Goal: Task Accomplishment & Management: Use online tool/utility

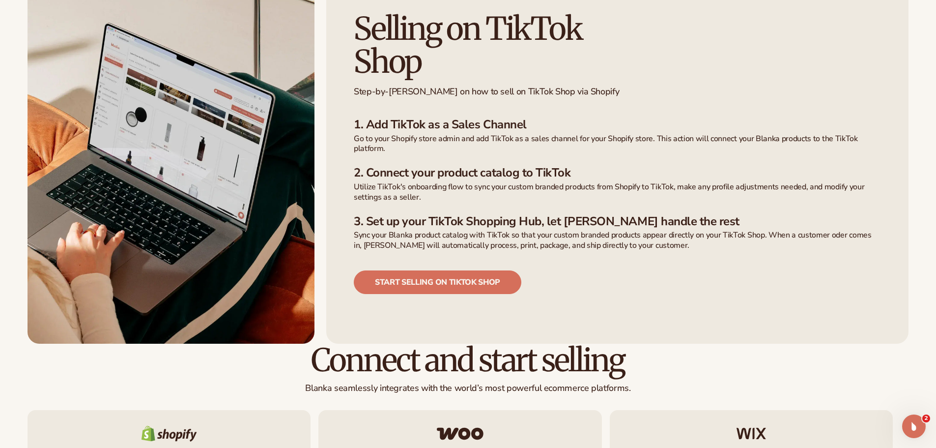
scroll to position [710, 0]
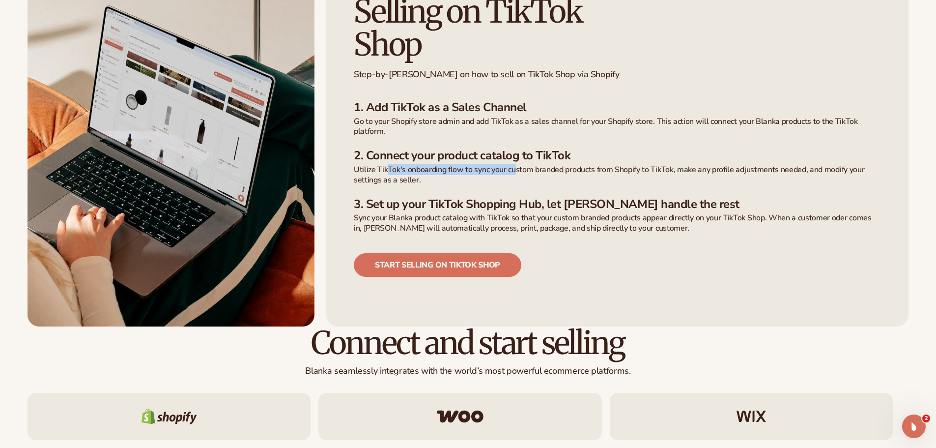
drag, startPoint x: 411, startPoint y: 137, endPoint x: 516, endPoint y: 140, distance: 105.7
click at [516, 165] on p "Utilize TikTok's onboarding flow to sync your custom branded products from Shop…" at bounding box center [617, 175] width 527 height 21
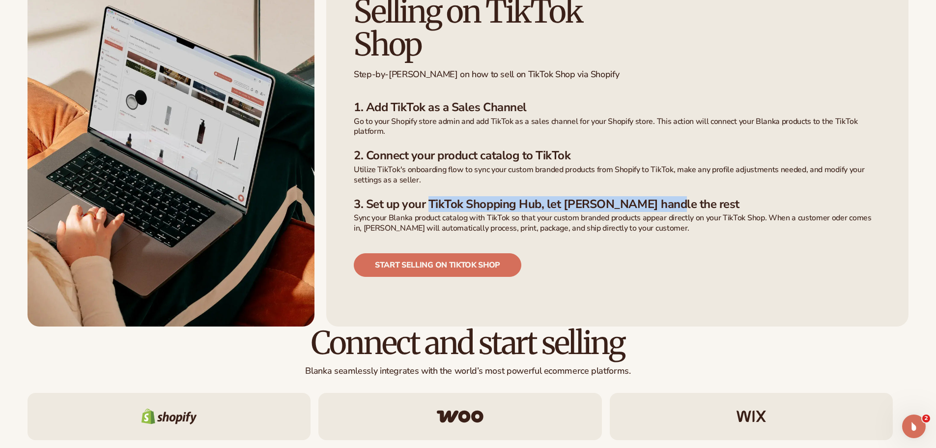
drag, startPoint x: 506, startPoint y: 175, endPoint x: 667, endPoint y: 177, distance: 160.7
click at [666, 197] on h3 "3. Set up your TikTok Shopping Hub, let [PERSON_NAME] handle the rest" at bounding box center [617, 204] width 527 height 14
click at [671, 197] on h3 "3. Set up your TikTok Shopping Hub, let [PERSON_NAME] handle the rest" at bounding box center [617, 204] width 527 height 14
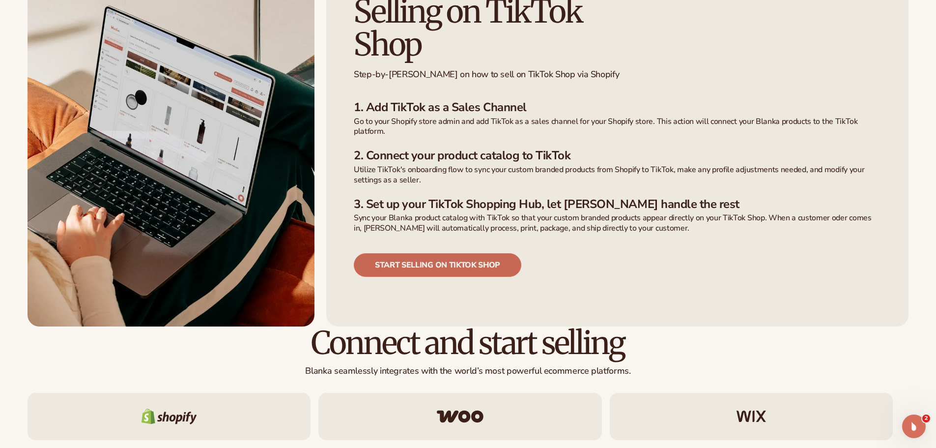
click at [427, 253] on link "Start selling on tiktok shop" at bounding box center [438, 265] width 168 height 24
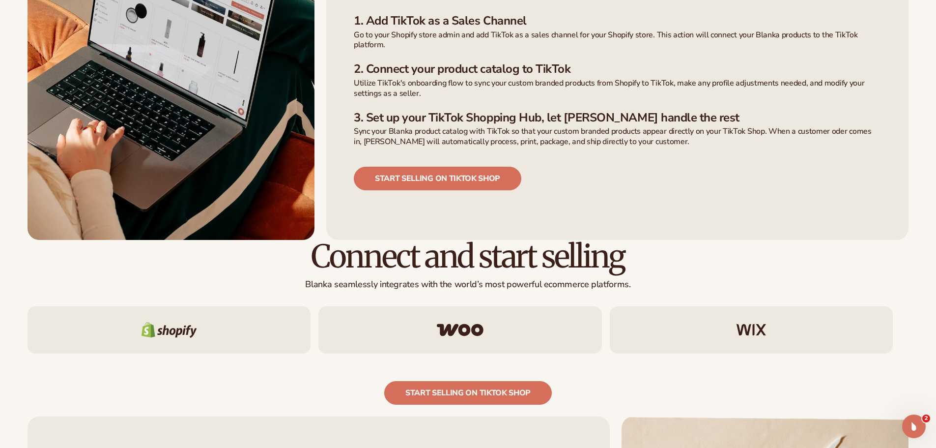
scroll to position [907, 0]
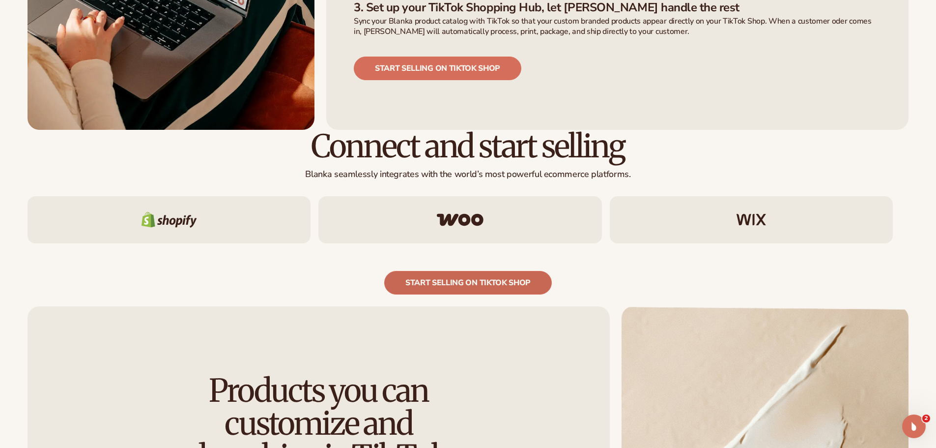
click at [461, 271] on link "start selling on tiktok shop" at bounding box center [468, 283] width 168 height 24
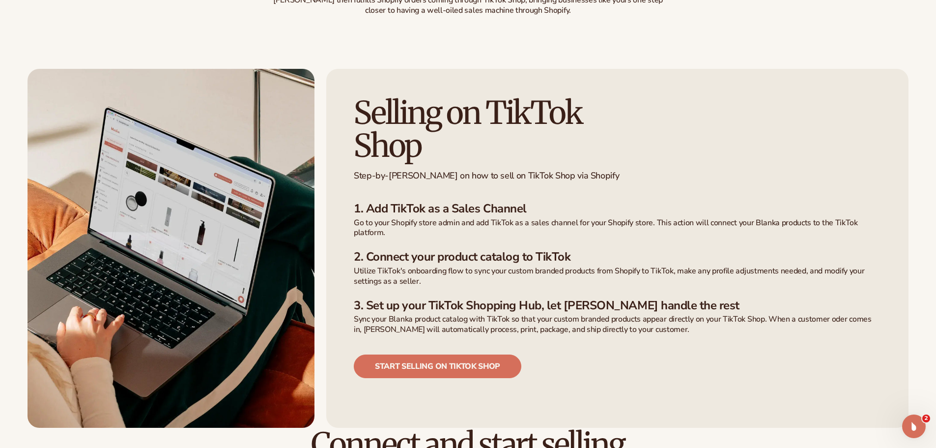
scroll to position [612, 0]
